Goal: Information Seeking & Learning: Learn about a topic

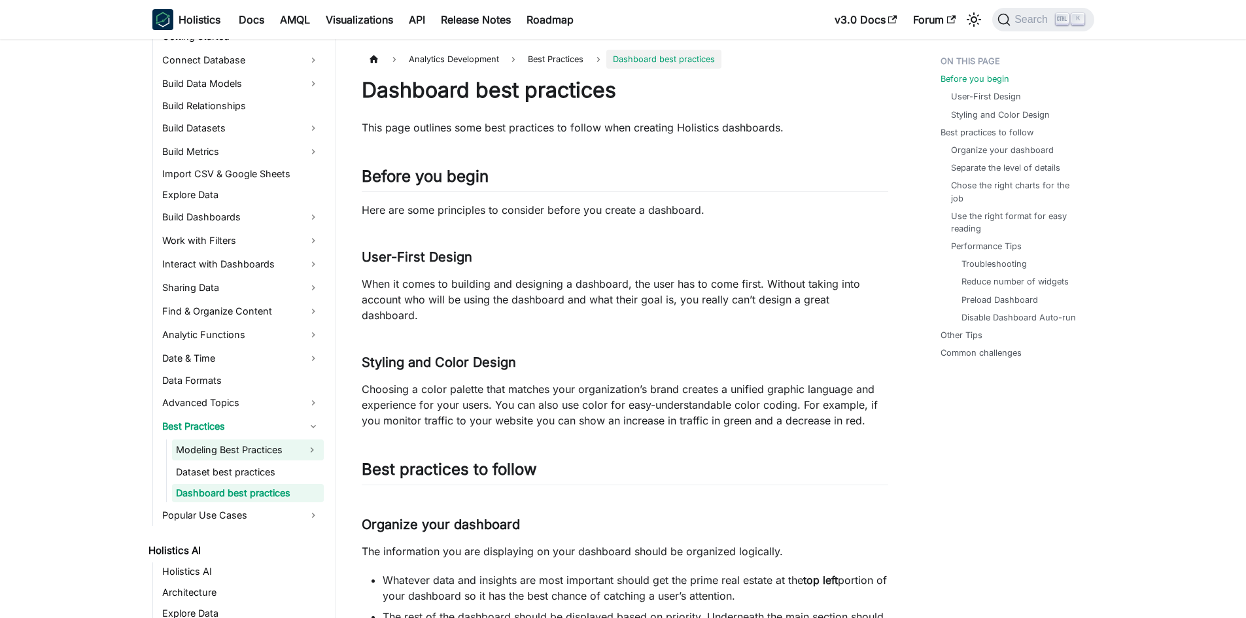
click at [231, 459] on link "Modeling Best Practices" at bounding box center [236, 449] width 128 height 21
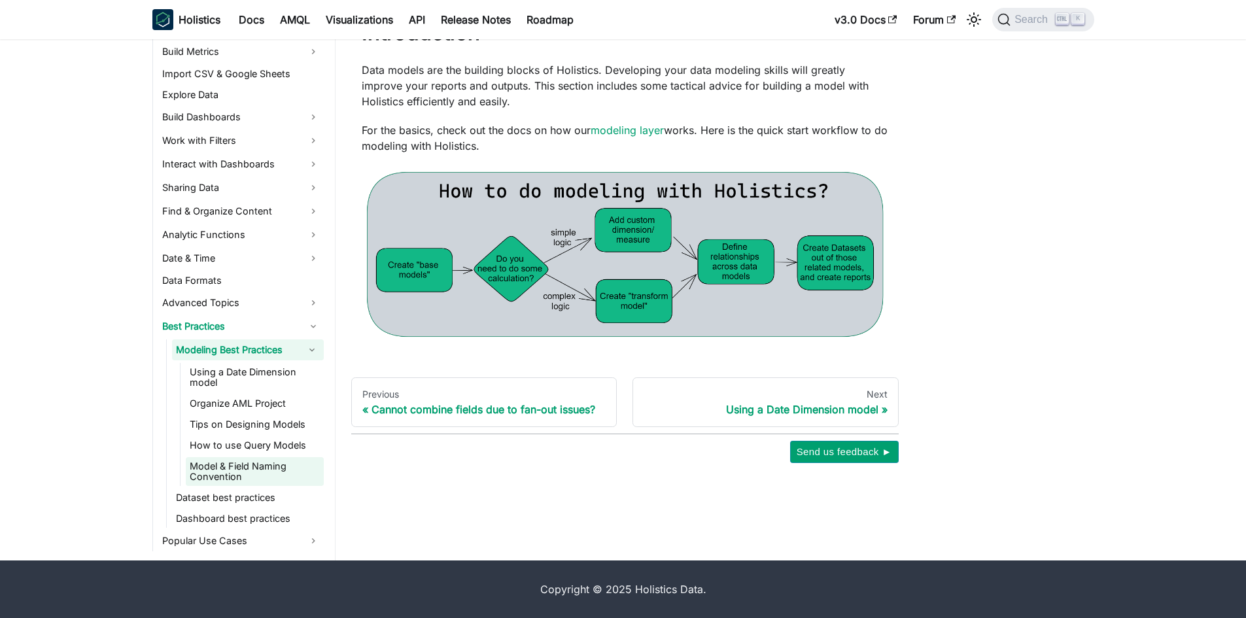
scroll to position [303, 0]
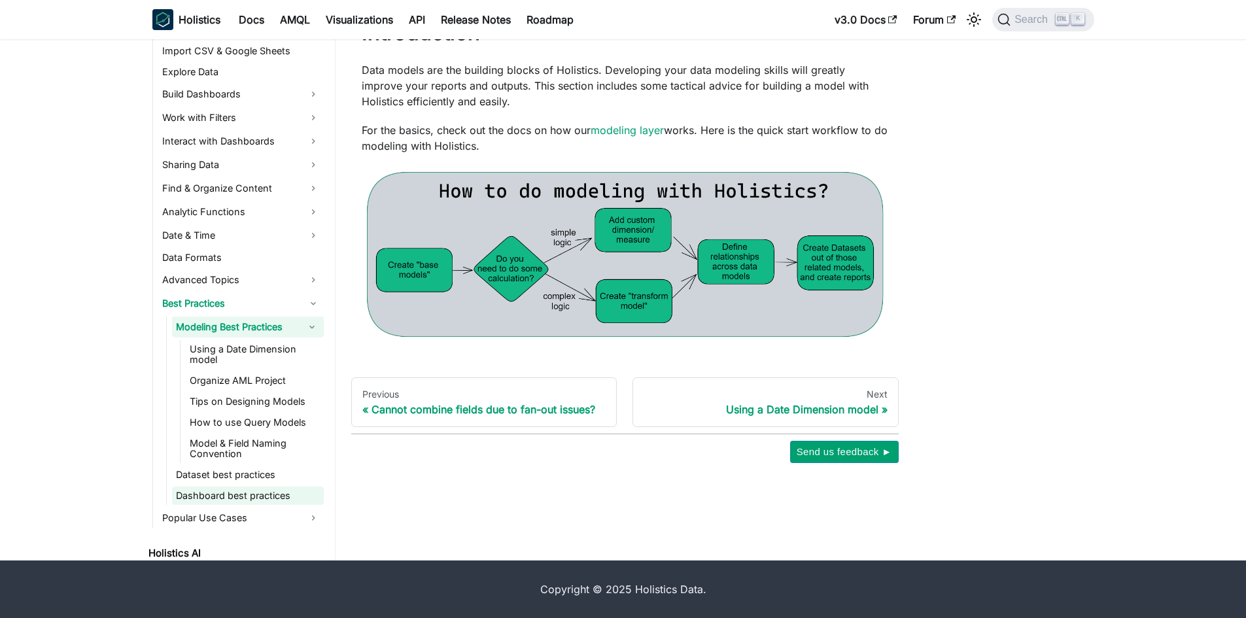
click at [286, 502] on link "Dashboard best practices" at bounding box center [248, 496] width 152 height 18
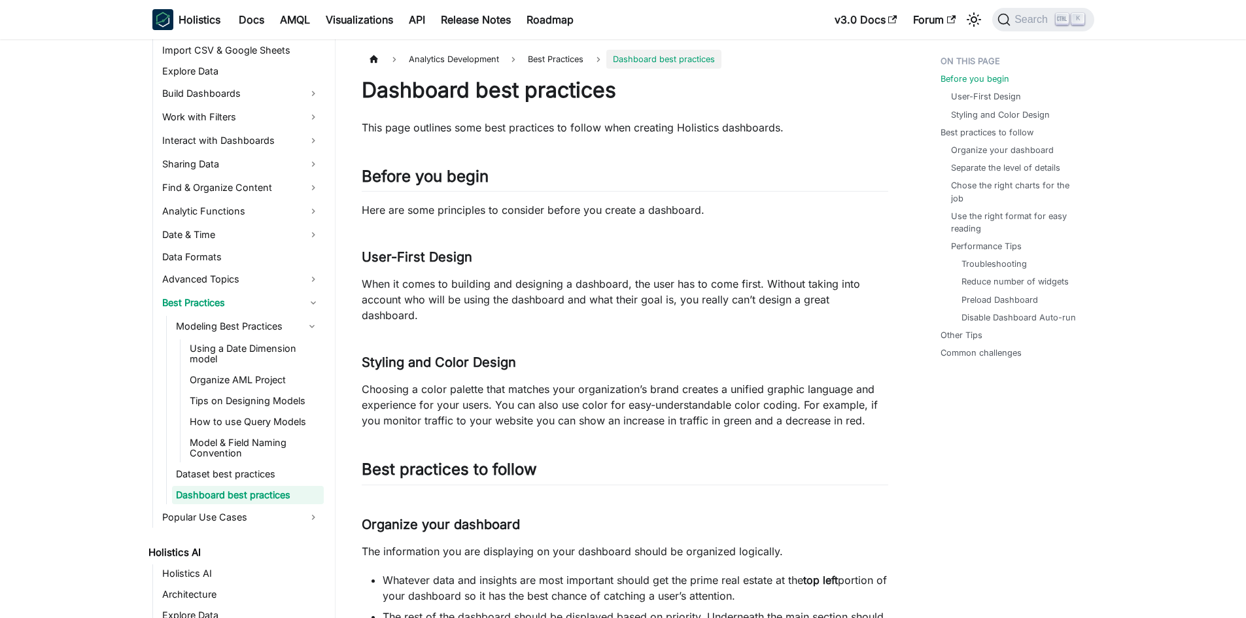
scroll to position [364, 0]
drag, startPoint x: 367, startPoint y: 286, endPoint x: 466, endPoint y: 286, distance: 99.4
click at [466, 286] on p "When it comes to building and designing a dashboard, the user has to come first…" at bounding box center [625, 299] width 526 height 47
click at [438, 288] on p "When it comes to building and designing a dashboard, the user has to come first…" at bounding box center [625, 299] width 526 height 47
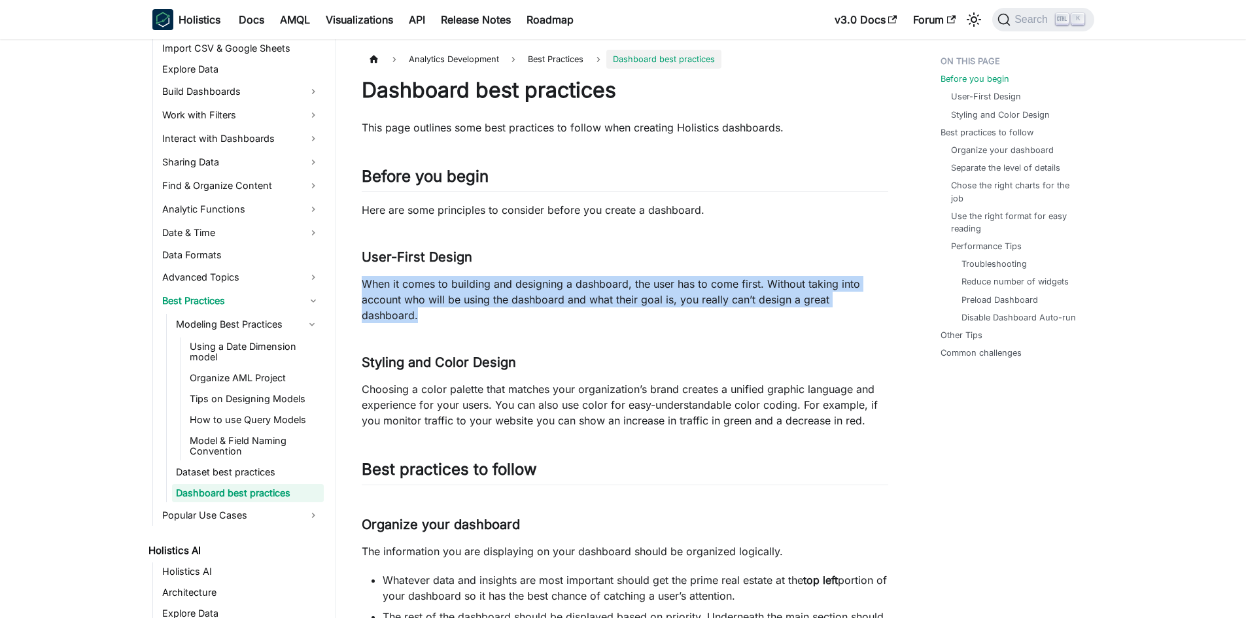
drag, startPoint x: 363, startPoint y: 285, endPoint x: 892, endPoint y: 304, distance: 529.4
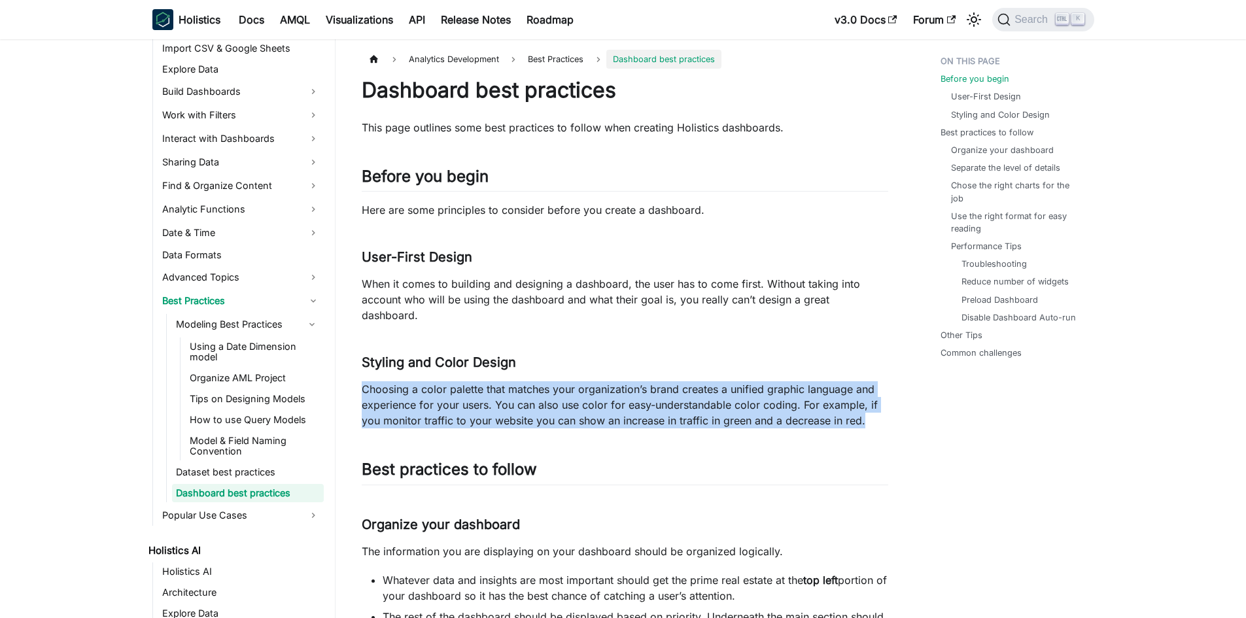
drag, startPoint x: 362, startPoint y: 373, endPoint x: 903, endPoint y: 402, distance: 542.2
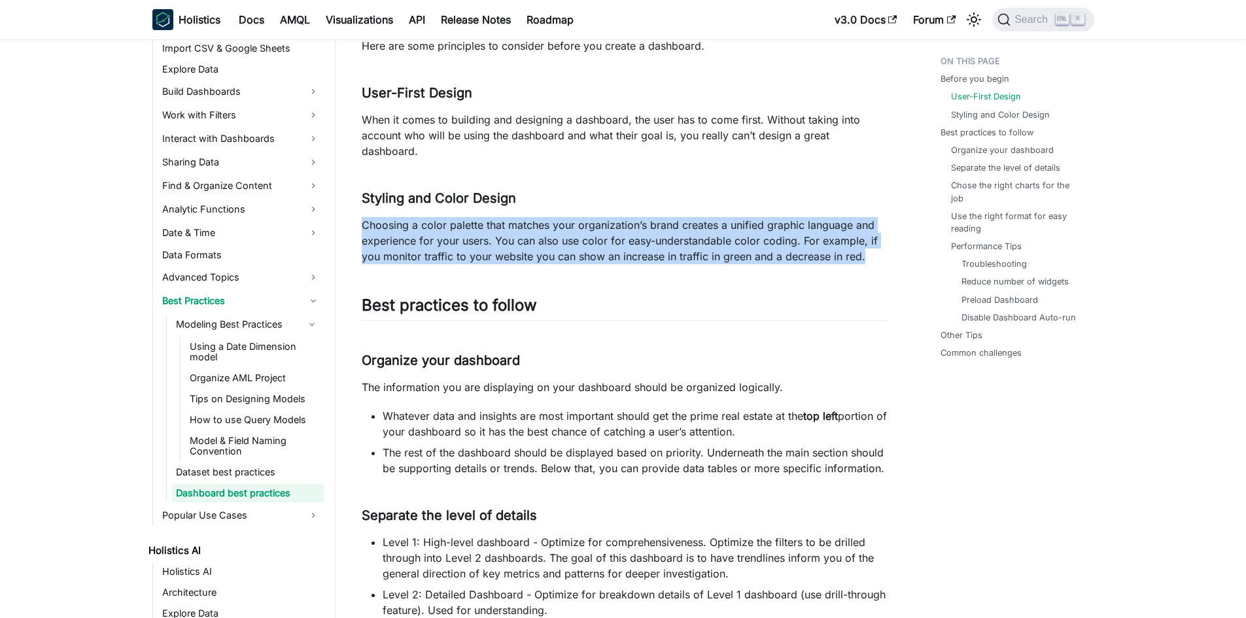
scroll to position [196, 0]
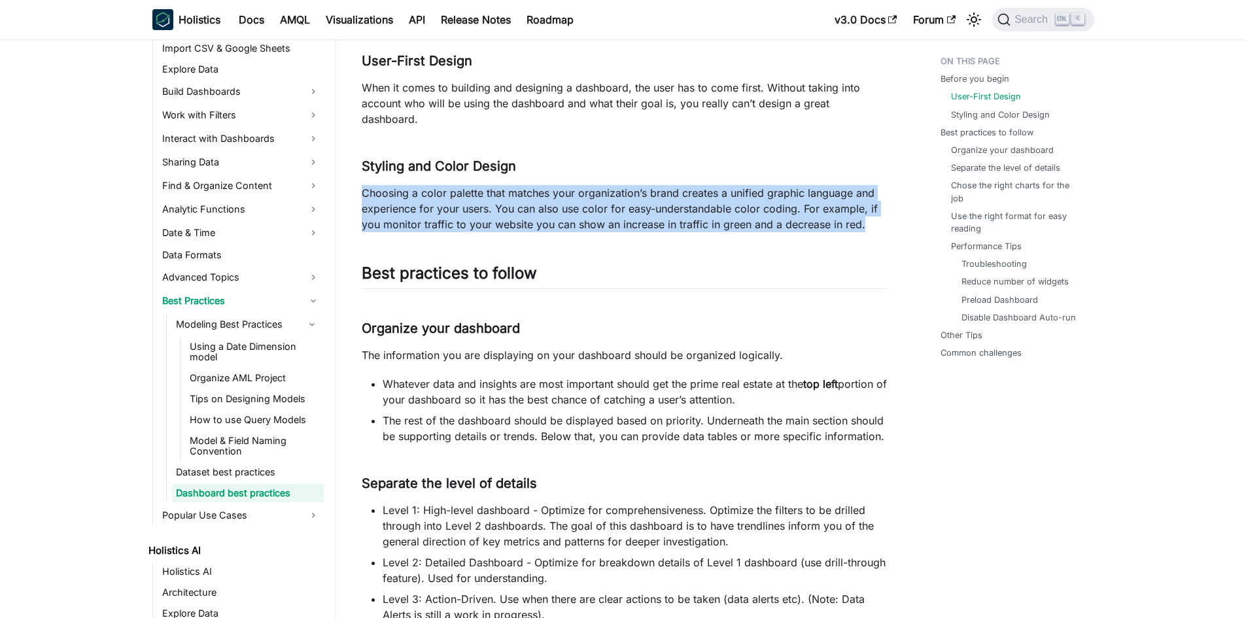
drag, startPoint x: 363, startPoint y: 337, endPoint x: 903, endPoint y: 382, distance: 541.4
